Goal: Information Seeking & Learning: Learn about a topic

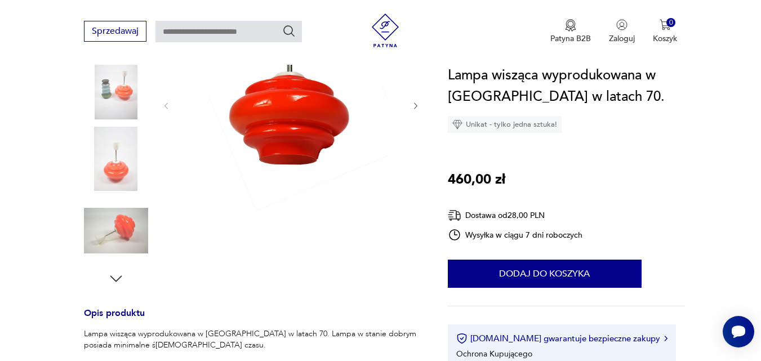
scroll to position [278, 0]
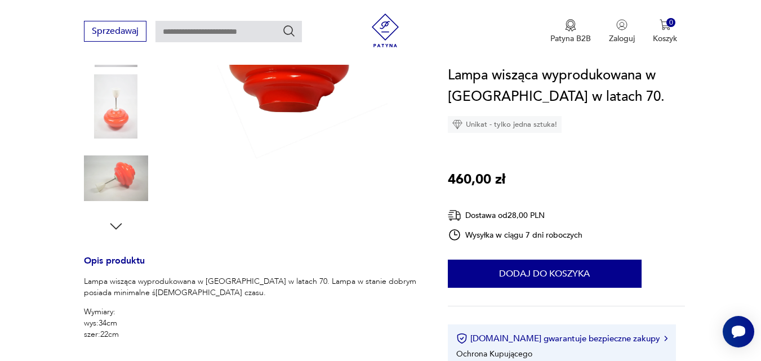
click at [125, 120] on img at bounding box center [116, 106] width 64 height 64
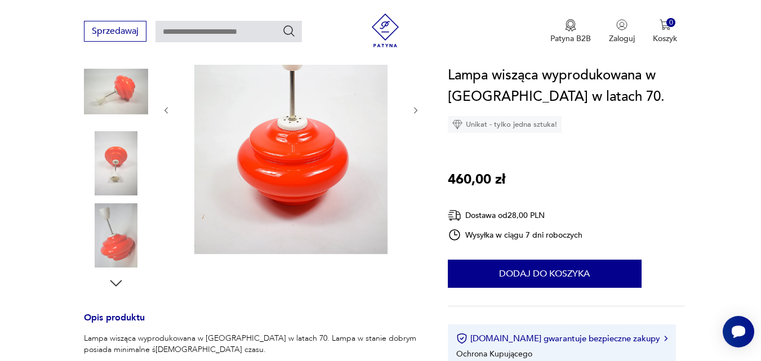
scroll to position [210, 0]
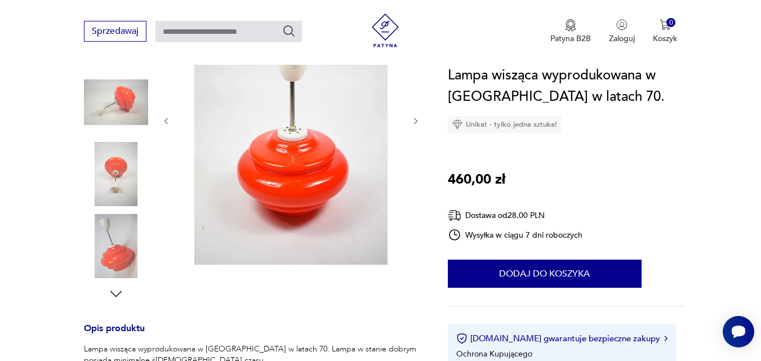
click at [111, 113] on img at bounding box center [116, 102] width 64 height 64
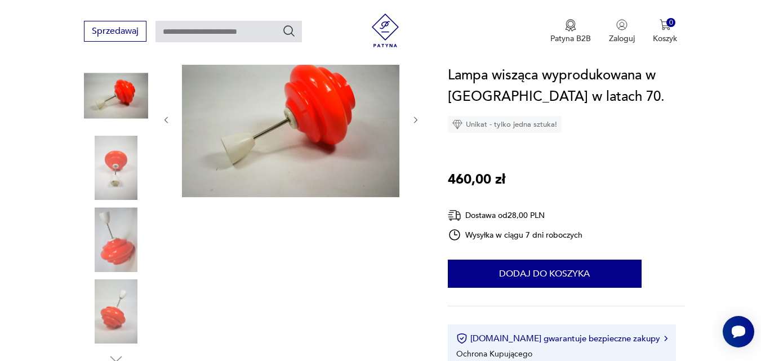
scroll to position [144, 0]
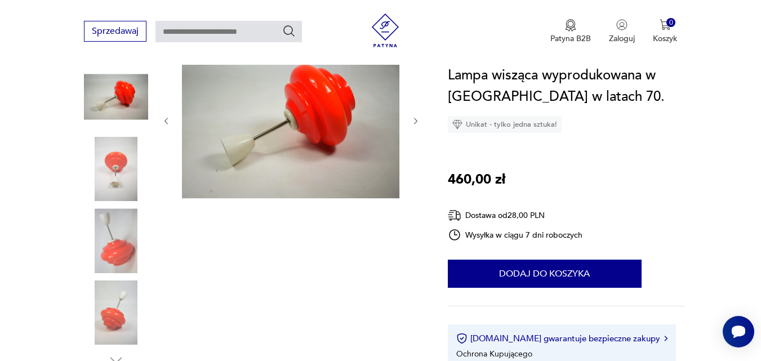
click at [115, 183] on img at bounding box center [116, 169] width 64 height 64
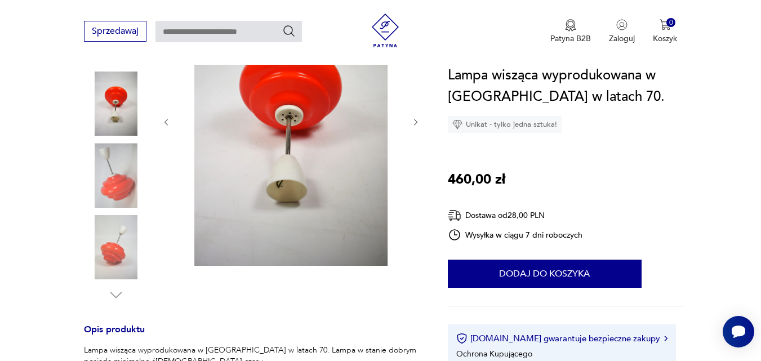
scroll to position [210, 0]
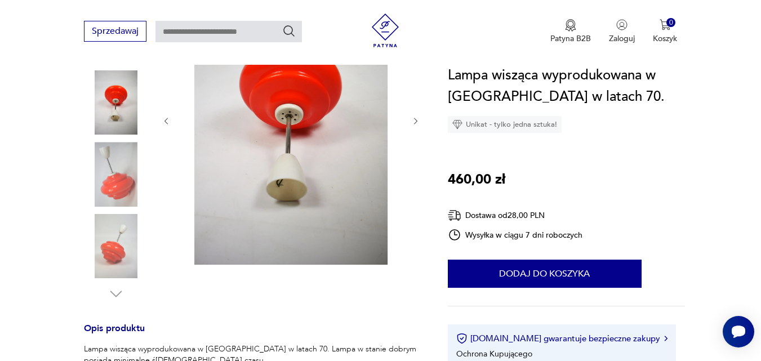
click at [117, 236] on img at bounding box center [116, 246] width 64 height 64
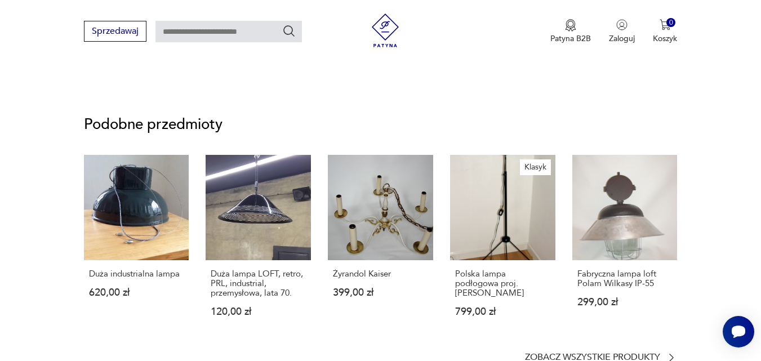
scroll to position [743, 0]
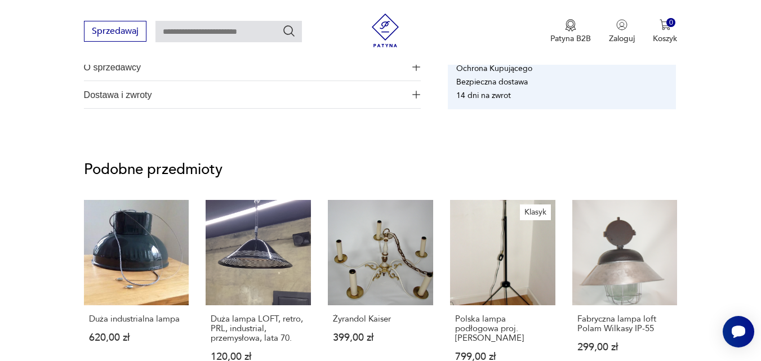
click at [213, 37] on input "text" at bounding box center [229, 31] width 147 height 21
type input "*****"
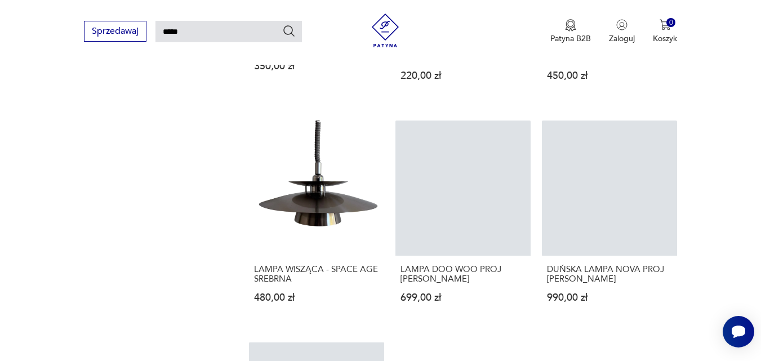
scroll to position [1271, 0]
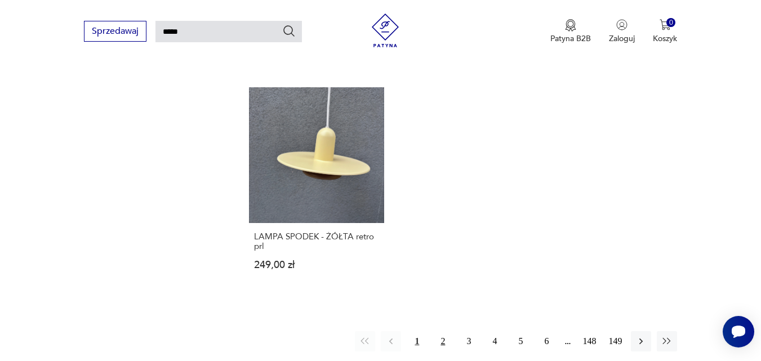
click at [443, 343] on button "2" at bounding box center [443, 341] width 20 height 20
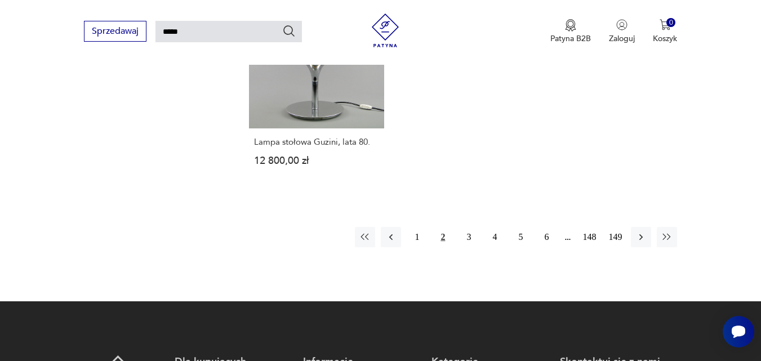
scroll to position [1393, 0]
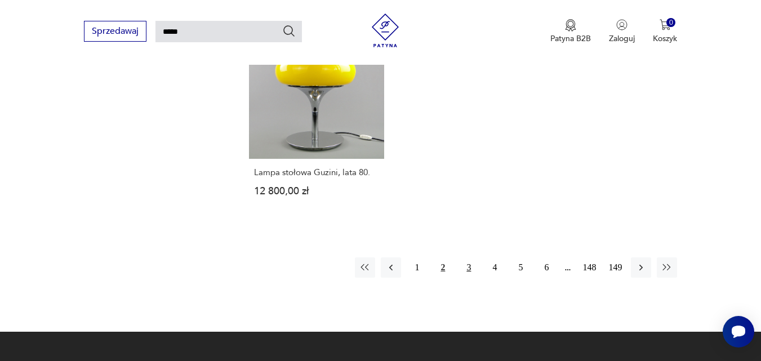
click at [468, 258] on button "3" at bounding box center [469, 268] width 20 height 20
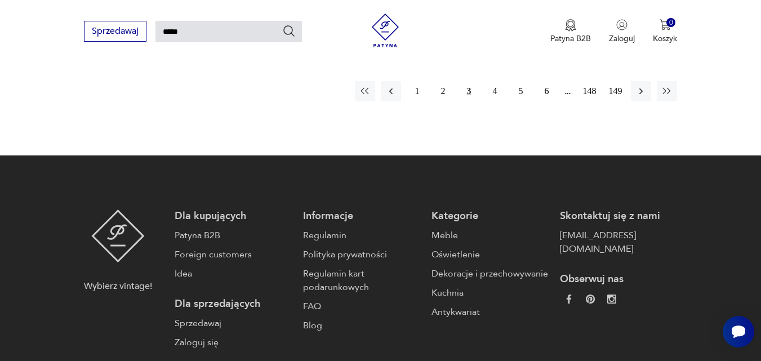
scroll to position [1594, 0]
